Goal: Task Accomplishment & Management: Manage account settings

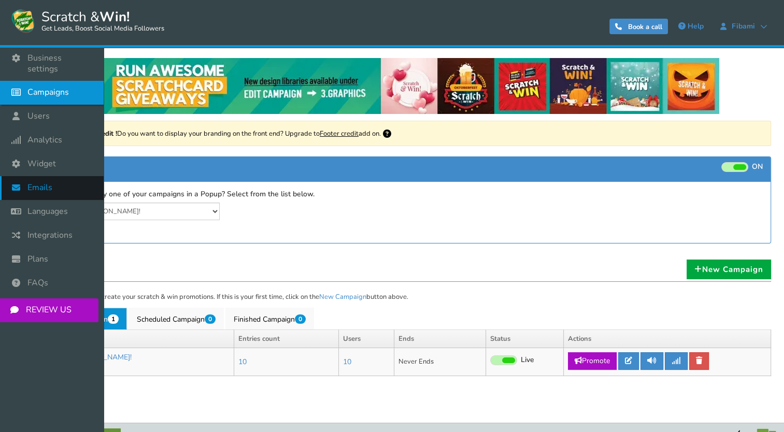
click at [35, 182] on span "Emails" at bounding box center [39, 187] width 25 height 11
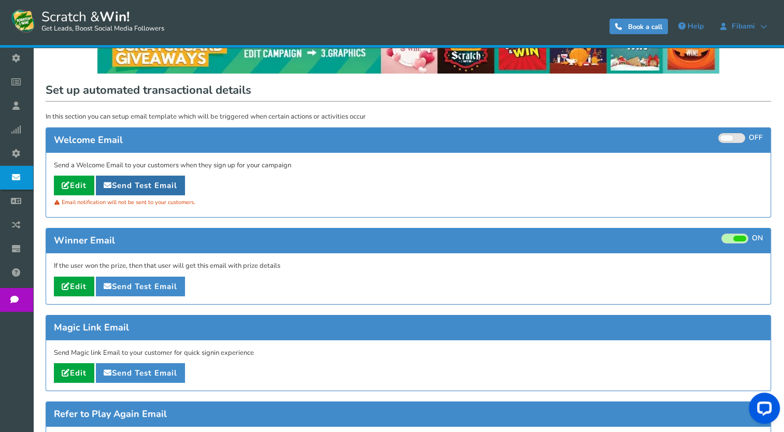
scroll to position [39, 0]
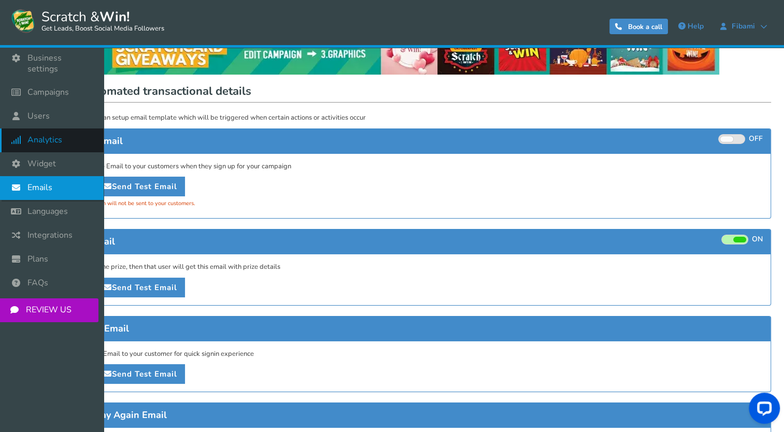
click at [47, 135] on span "Analytics" at bounding box center [44, 140] width 35 height 11
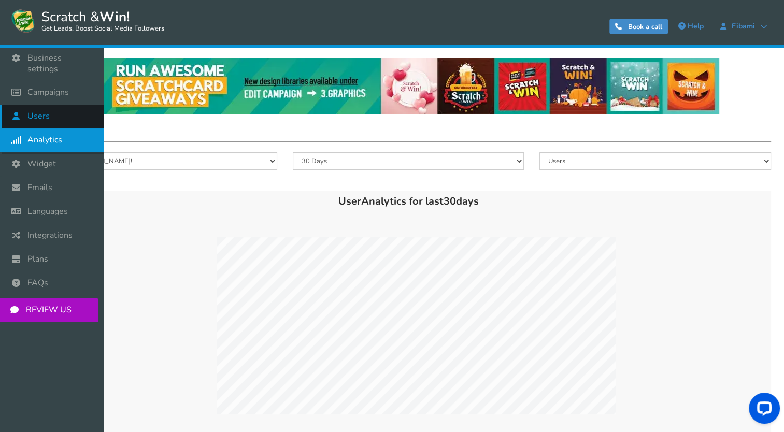
click at [23, 113] on icon at bounding box center [19, 116] width 20 height 23
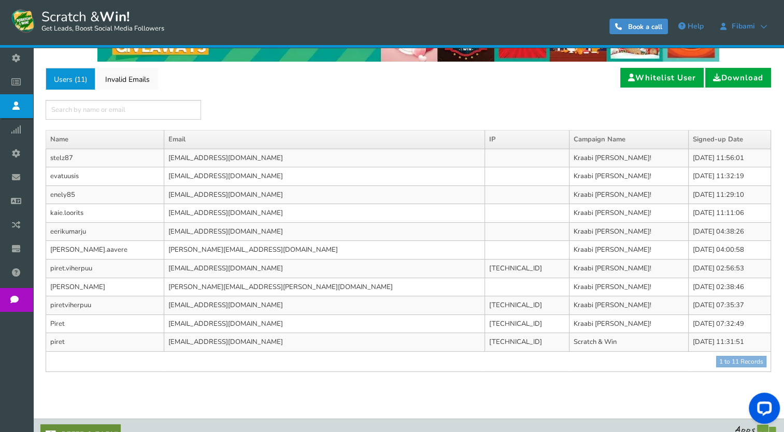
scroll to position [54, 0]
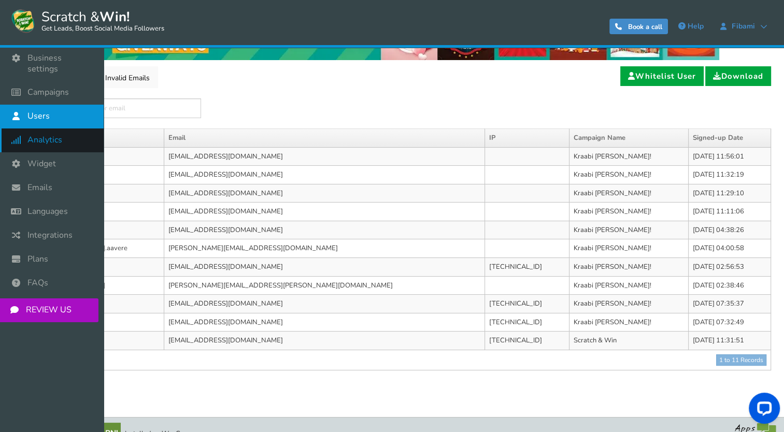
click at [38, 135] on span "Analytics" at bounding box center [44, 140] width 35 height 11
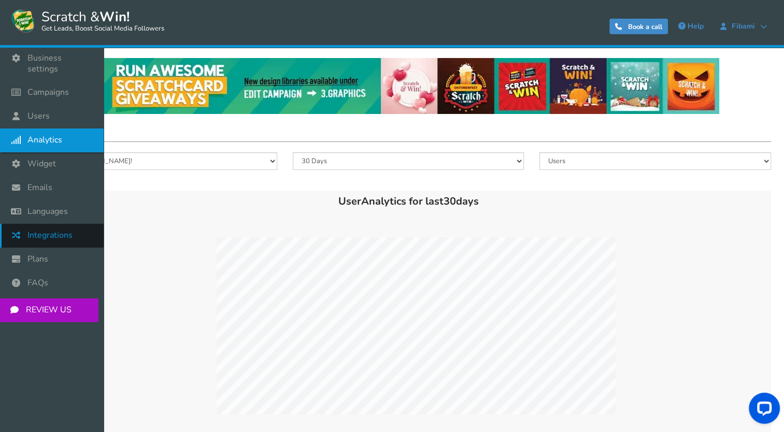
click at [37, 230] on span "Integrations" at bounding box center [49, 235] width 45 height 11
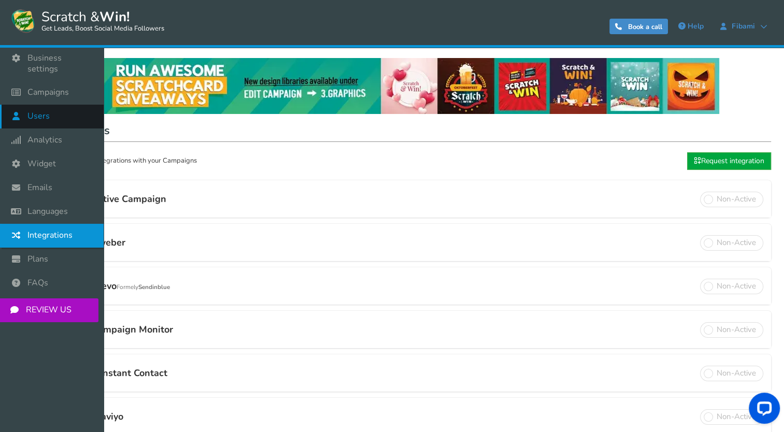
click at [39, 111] on span "Users" at bounding box center [38, 116] width 22 height 11
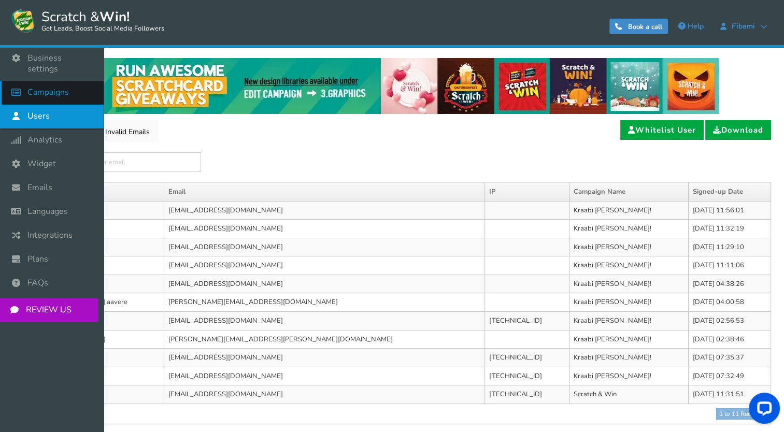
click at [33, 89] on link "Campaigns" at bounding box center [52, 93] width 104 height 24
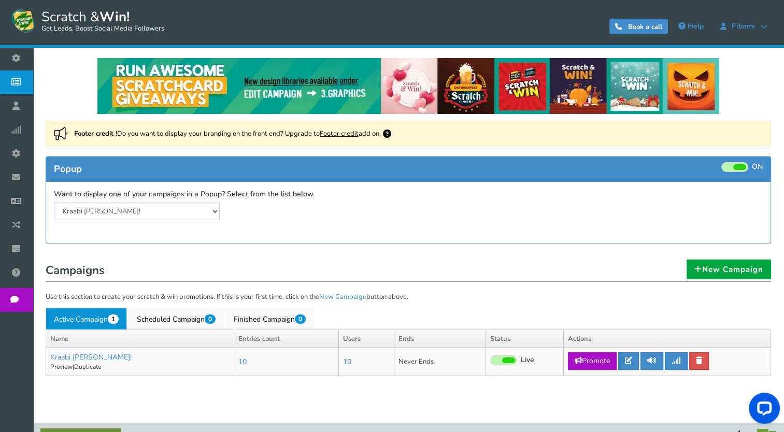
scroll to position [22, 0]
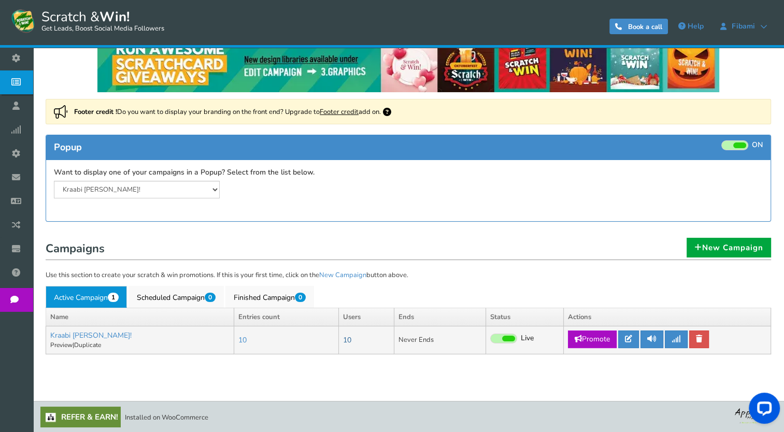
click at [343, 341] on link "10" at bounding box center [347, 340] width 8 height 10
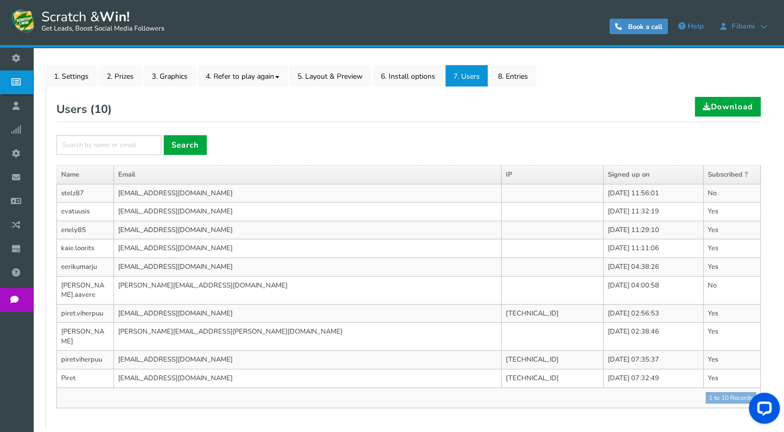
scroll to position [147, 0]
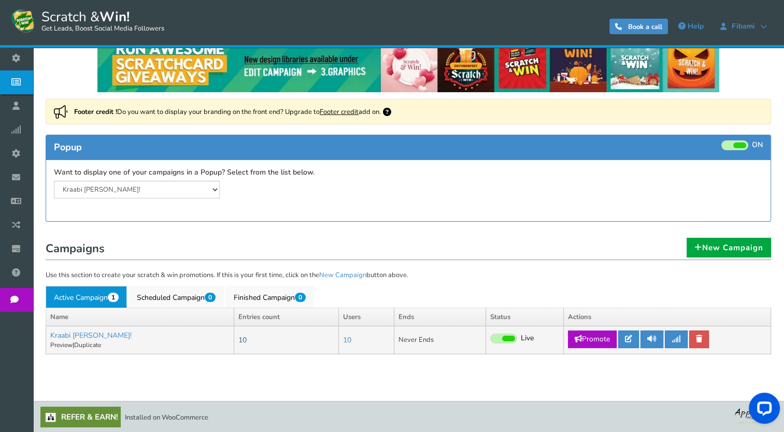
click at [238, 340] on link "10" at bounding box center [242, 340] width 8 height 10
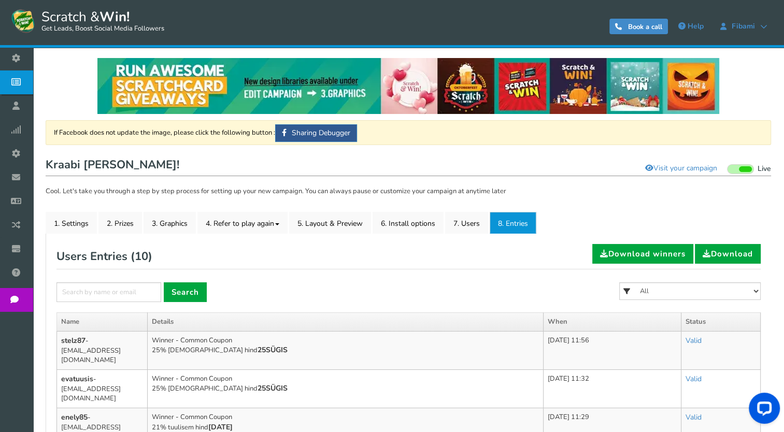
click at [109, 2] on header "Scratch & Win! Get Leads, Boost Social Media Followers 0 WARNING Book a call He…" at bounding box center [392, 24] width 784 height 48
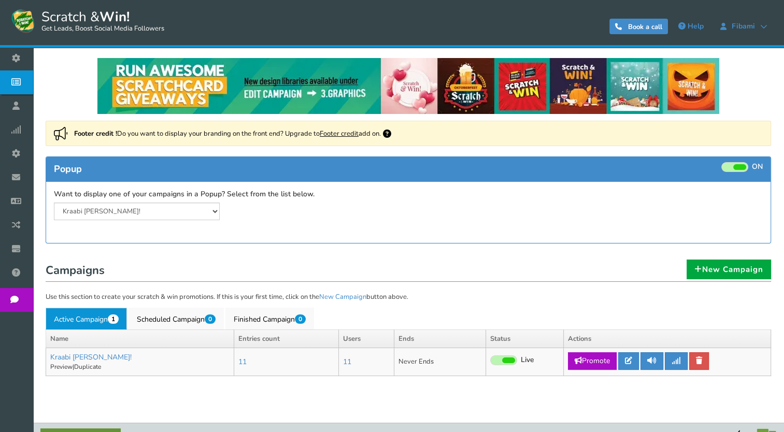
scroll to position [22, 0]
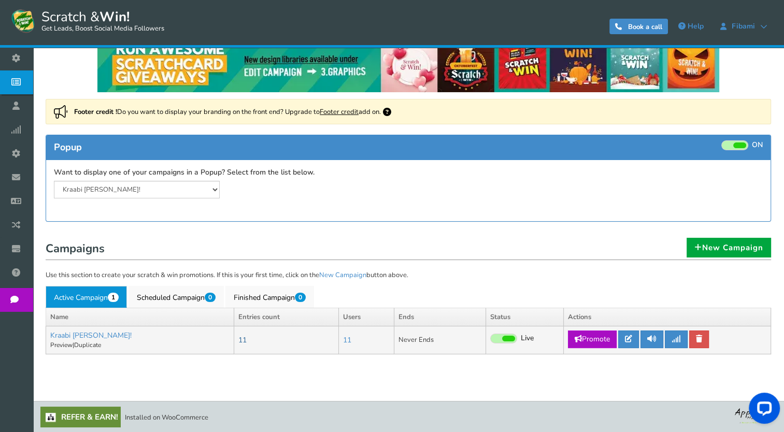
click at [238, 342] on link "11" at bounding box center [242, 340] width 8 height 10
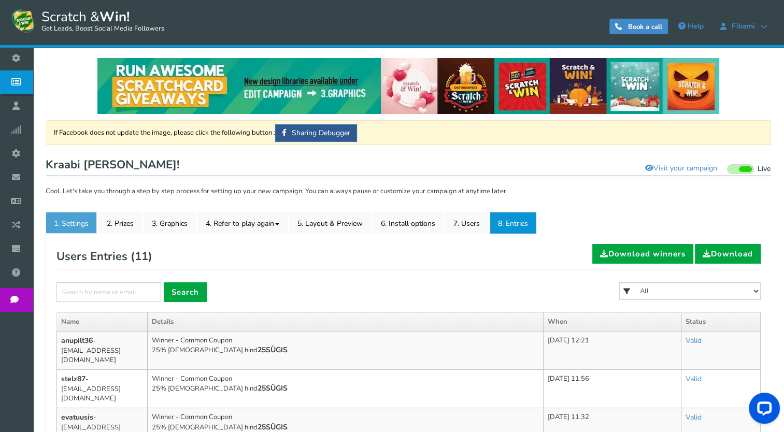
click at [85, 225] on link "1. Settings" at bounding box center [71, 223] width 51 height 22
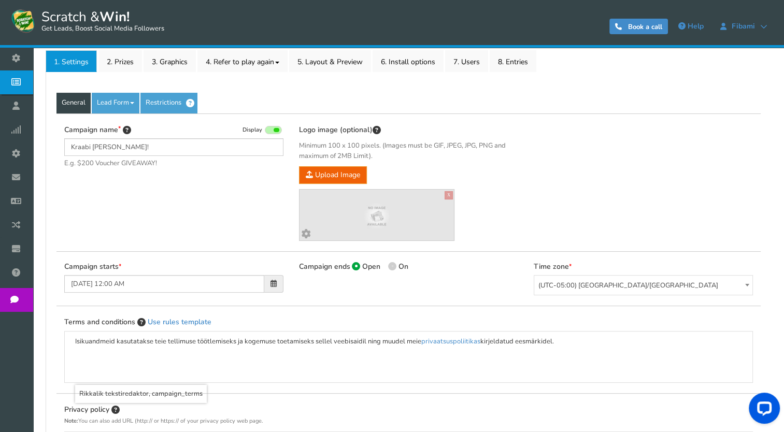
scroll to position [183, 0]
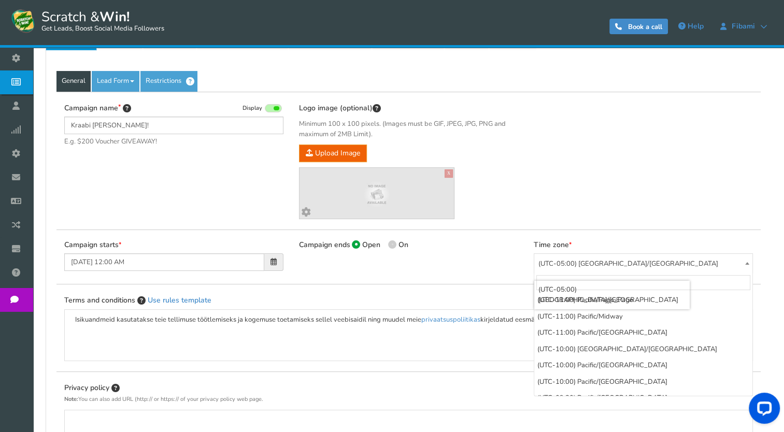
click at [570, 266] on span "(UTC-05:00) [GEOGRAPHIC_DATA]/[GEOGRAPHIC_DATA]" at bounding box center [643, 264] width 218 height 20
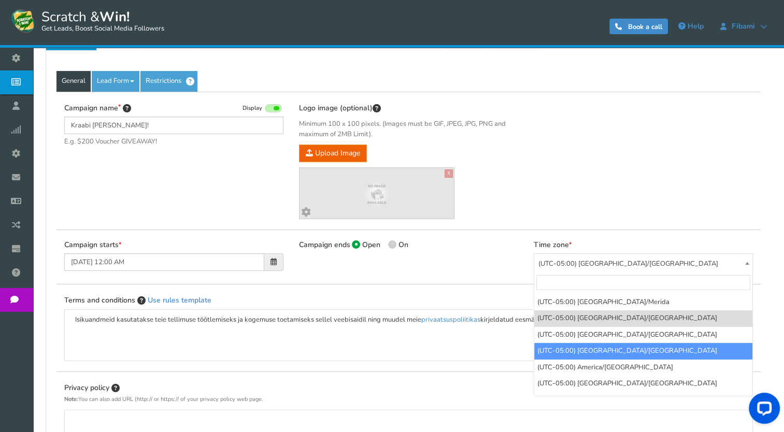
scroll to position [789, 0]
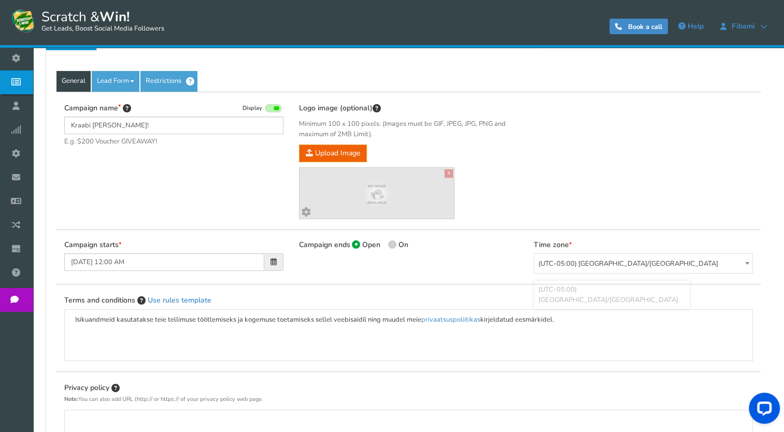
click at [561, 258] on span "(UTC-05:00) [GEOGRAPHIC_DATA]/[GEOGRAPHIC_DATA]" at bounding box center [643, 264] width 218 height 20
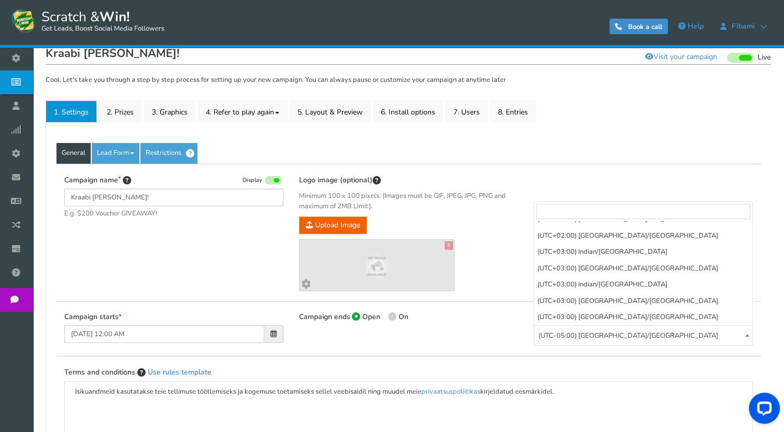
scroll to position [4295, 0]
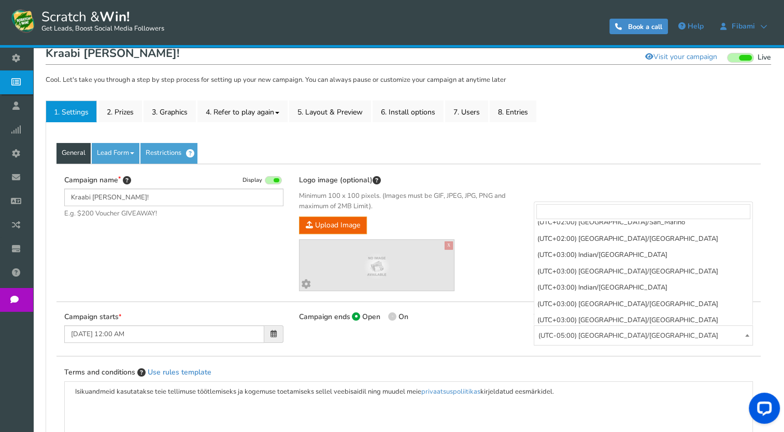
select select "Europe/Tallinn"
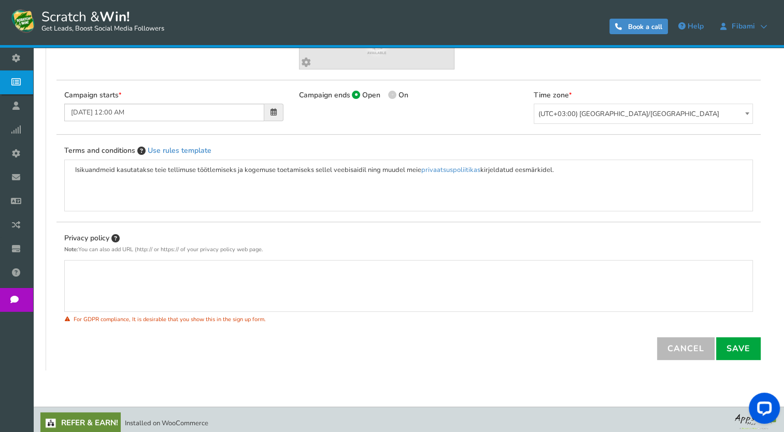
scroll to position [338, 0]
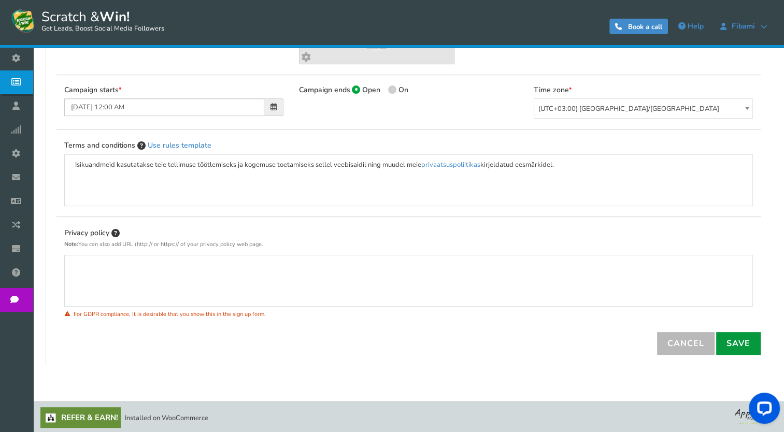
click at [748, 332] on link "Save" at bounding box center [738, 343] width 45 height 23
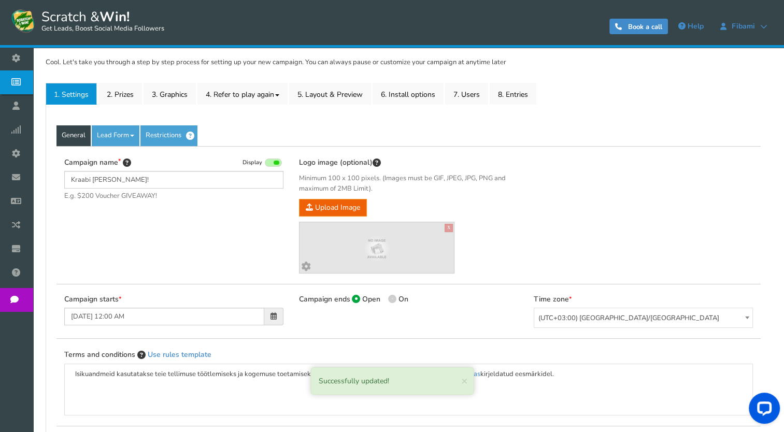
scroll to position [126, 0]
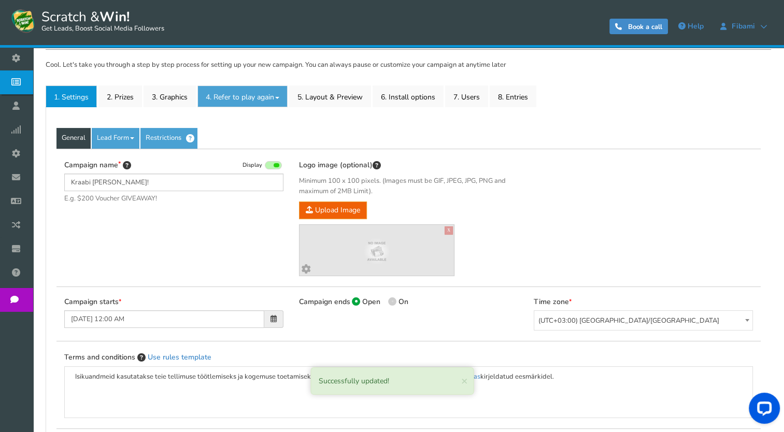
click at [227, 103] on link "4. Refer to play again" at bounding box center [242, 96] width 90 height 22
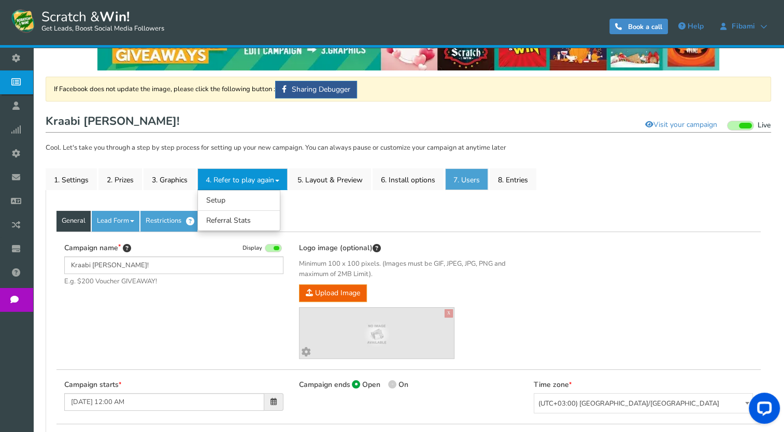
click at [469, 181] on link "7. Users" at bounding box center [466, 179] width 43 height 22
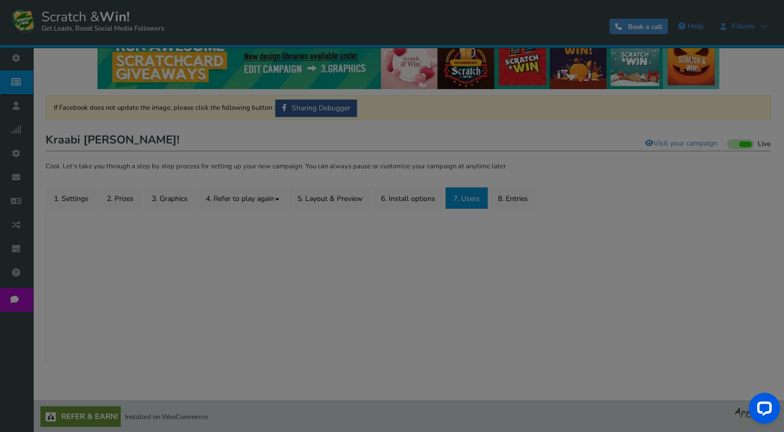
scroll to position [44, 0]
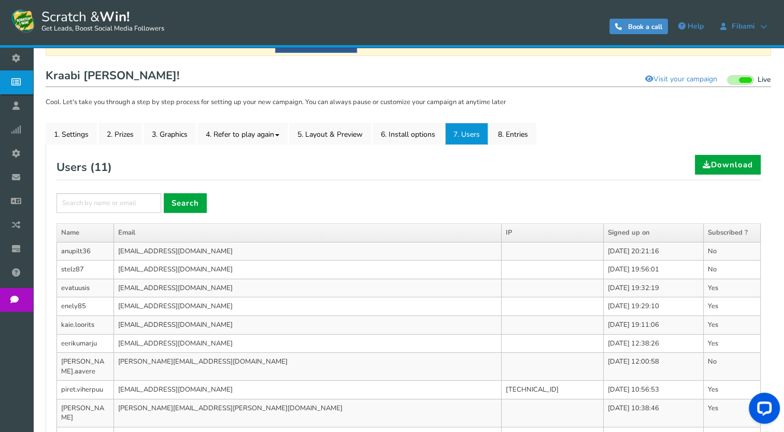
click at [501, 239] on th "IP" at bounding box center [552, 233] width 103 height 19
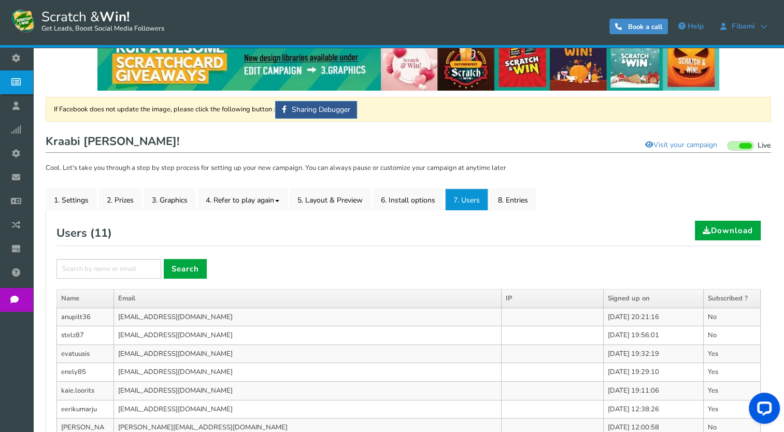
scroll to position [0, 0]
